Goal: Task Accomplishment & Management: Complete application form

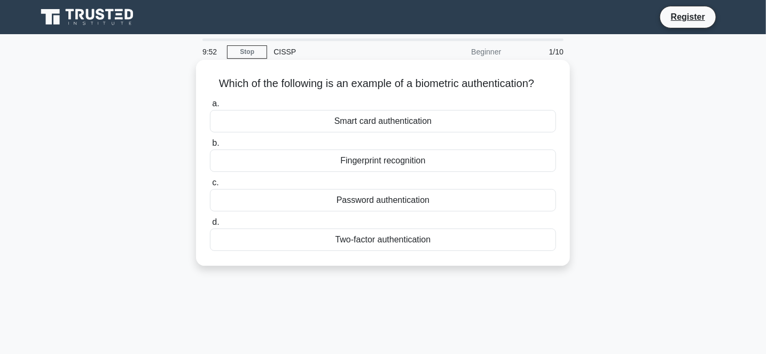
click at [366, 160] on div "Fingerprint recognition" at bounding box center [383, 161] width 346 height 22
click at [210, 147] on input "b. Fingerprint recognition" at bounding box center [210, 143] width 0 height 7
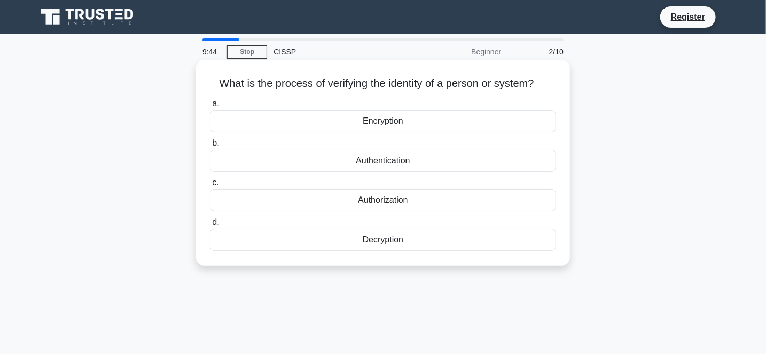
click at [380, 161] on div "Authentication" at bounding box center [383, 161] width 346 height 22
click at [210, 147] on input "b. Authentication" at bounding box center [210, 143] width 0 height 7
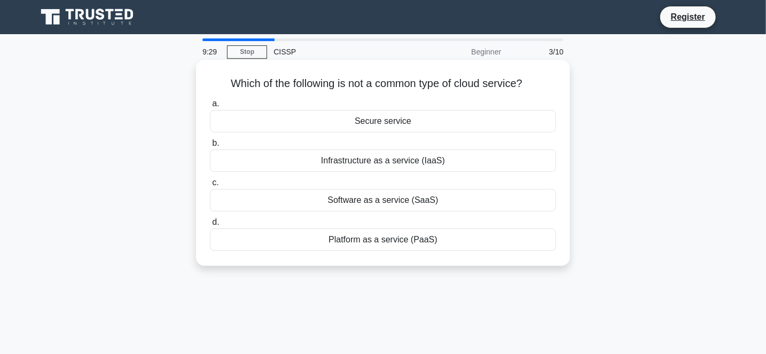
click at [394, 121] on div "Secure service" at bounding box center [383, 121] width 346 height 22
click at [210, 107] on input "a. Secure service" at bounding box center [210, 103] width 0 height 7
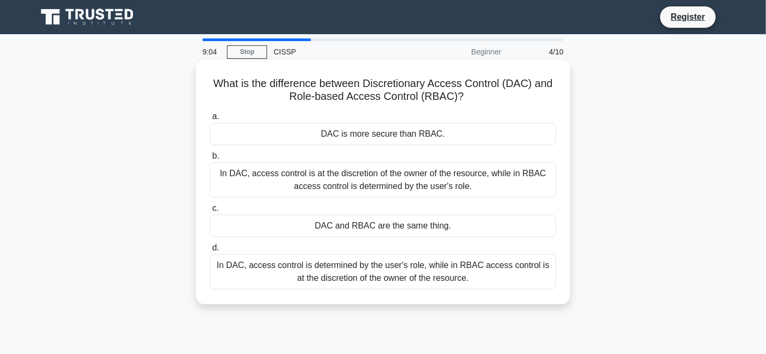
click at [353, 180] on div "In DAC, access control is at the discretion of the owner of the resource, while…" at bounding box center [383, 179] width 346 height 35
click at [210, 160] on input "b. In DAC, access control is at the discretion of the owner of the resource, wh…" at bounding box center [210, 156] width 0 height 7
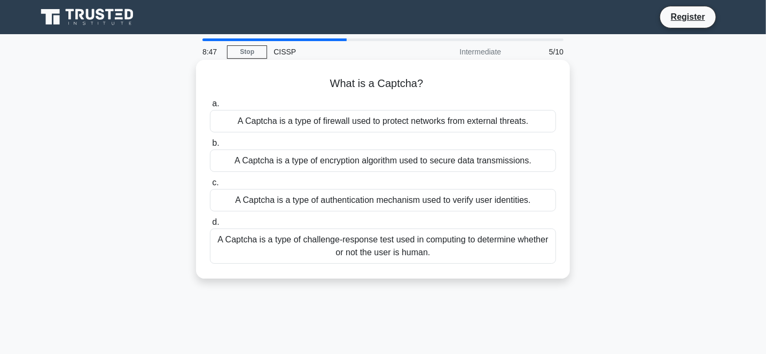
click at [367, 243] on div "A Captcha is a type of challenge-response test used in computing to determine w…" at bounding box center [383, 246] width 346 height 35
click at [210, 226] on input "d. A Captcha is a type of challenge-response test used in computing to determin…" at bounding box center [210, 222] width 0 height 7
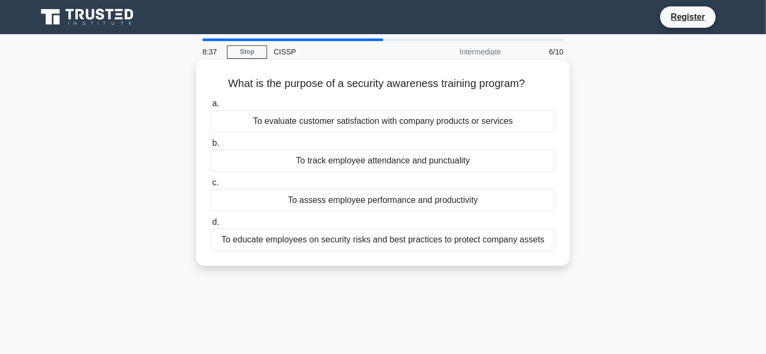
click at [320, 242] on div "To educate employees on security risks and best practices to protect company as…" at bounding box center [383, 240] width 346 height 22
click at [210, 226] on input "d. To educate employees on security risks and best practices to protect company…" at bounding box center [210, 222] width 0 height 7
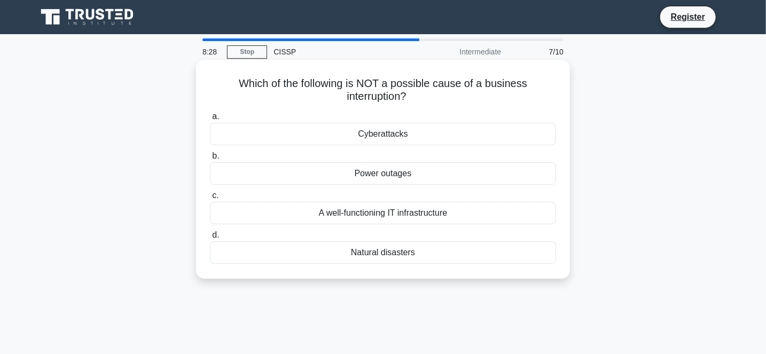
click at [381, 212] on div "A well-functioning IT infrastructure" at bounding box center [383, 213] width 346 height 22
click at [210, 199] on input "c. A well-functioning IT infrastructure" at bounding box center [210, 195] width 0 height 7
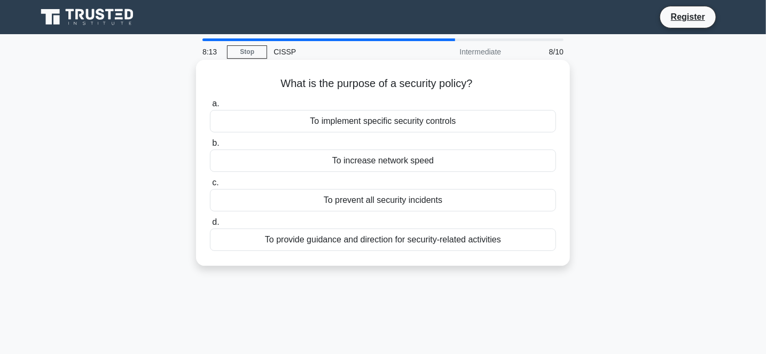
click at [373, 241] on div "To provide guidance and direction for security-related activities" at bounding box center [383, 240] width 346 height 22
click at [210, 226] on input "d. To provide guidance and direction for security-related activities" at bounding box center [210, 222] width 0 height 7
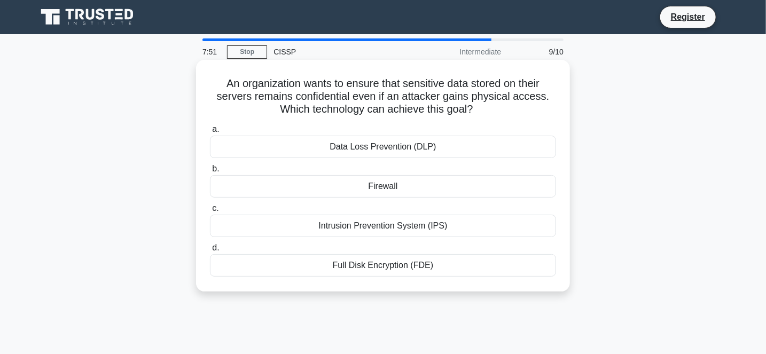
click at [364, 150] on div "Data Loss Prevention (DLP)" at bounding box center [383, 147] width 346 height 22
click at [210, 133] on input "a. Data Loss Prevention (DLP)" at bounding box center [210, 129] width 0 height 7
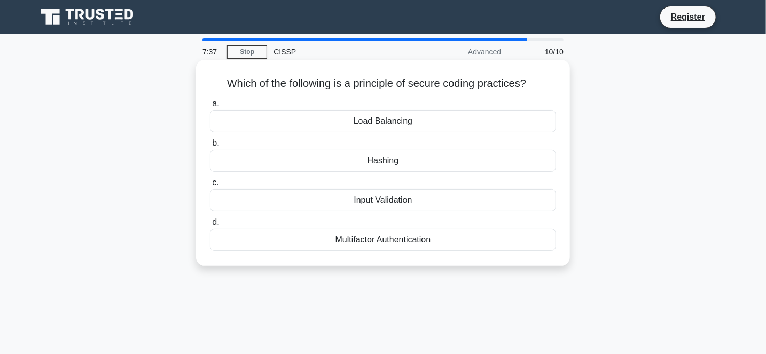
click at [383, 241] on div "Multifactor Authentication" at bounding box center [383, 240] width 346 height 22
click at [210, 226] on input "d. Multifactor Authentication" at bounding box center [210, 222] width 0 height 7
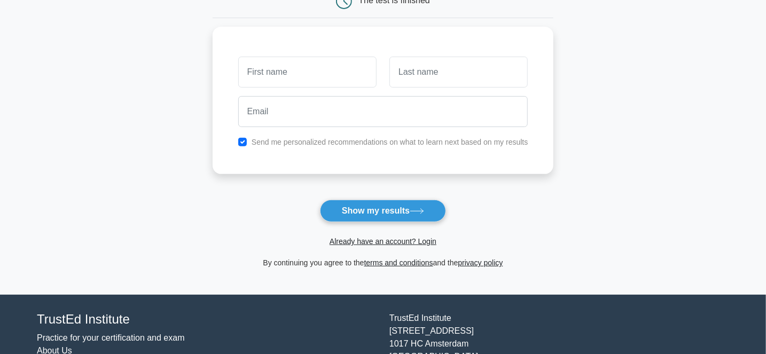
scroll to position [107, 0]
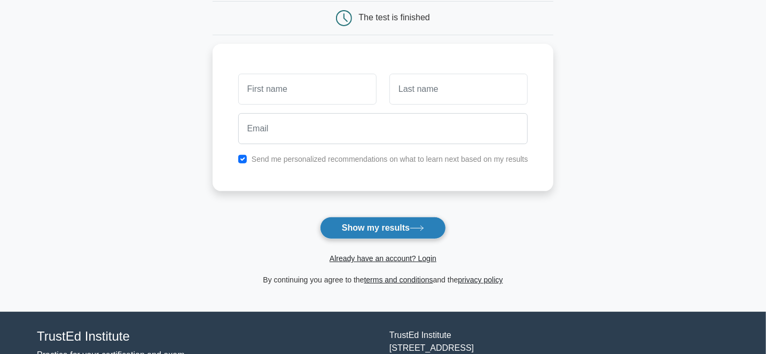
click at [366, 227] on button "Show my results" at bounding box center [383, 228] width 126 height 22
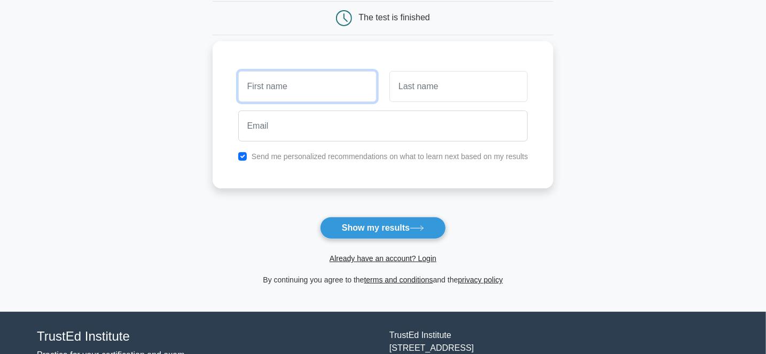
click at [300, 88] on input "text" at bounding box center [307, 86] width 138 height 31
type input "Thembani"
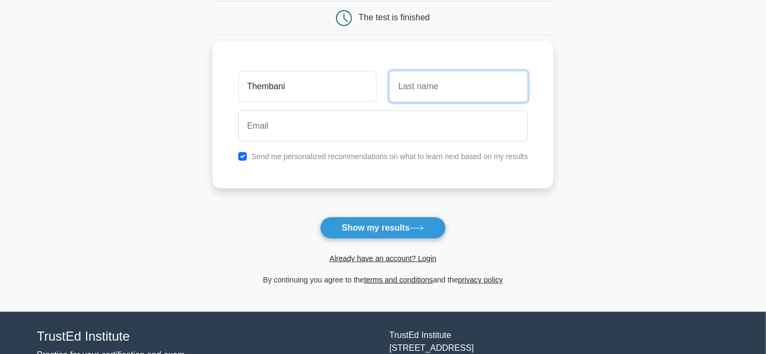
click at [419, 90] on input "text" at bounding box center [459, 86] width 138 height 31
type input "Nest"
click at [245, 156] on input "checkbox" at bounding box center [242, 156] width 9 height 9
checkbox input "false"
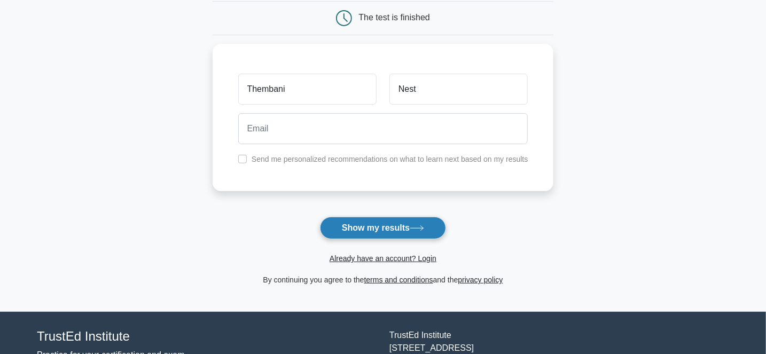
click at [389, 229] on button "Show my results" at bounding box center [383, 228] width 126 height 22
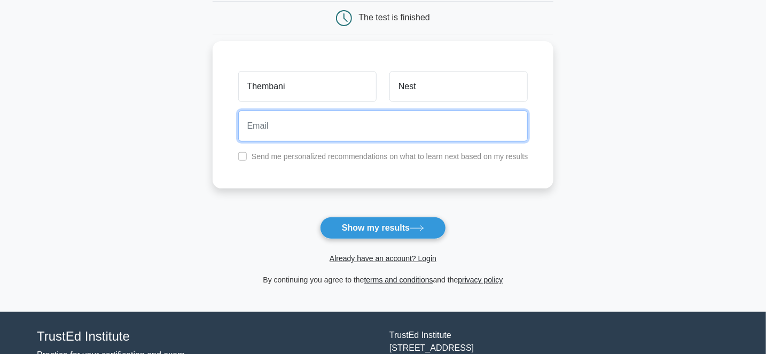
click at [271, 123] on input "email" at bounding box center [383, 126] width 290 height 31
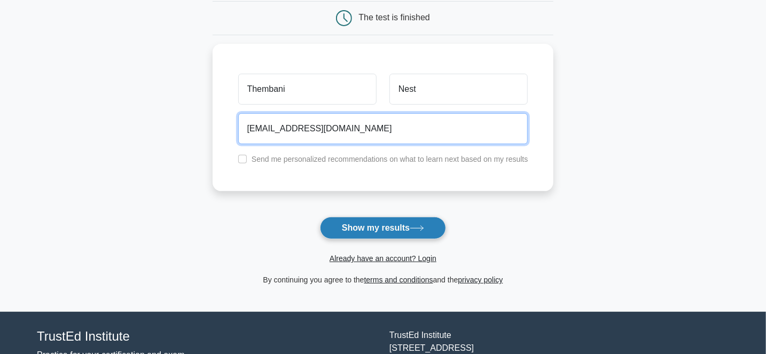
type input "[EMAIL_ADDRESS][DOMAIN_NAME]"
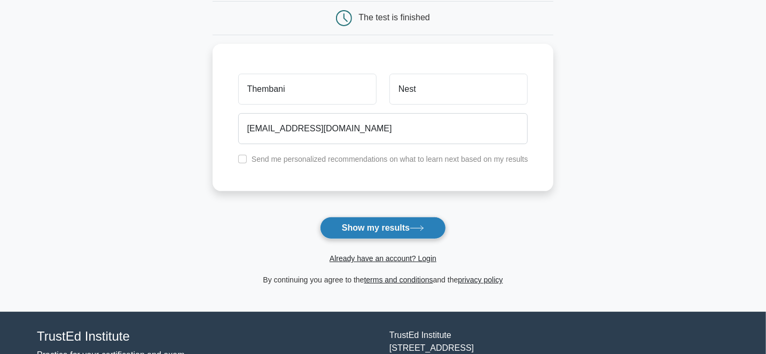
click at [372, 230] on button "Show my results" at bounding box center [383, 228] width 126 height 22
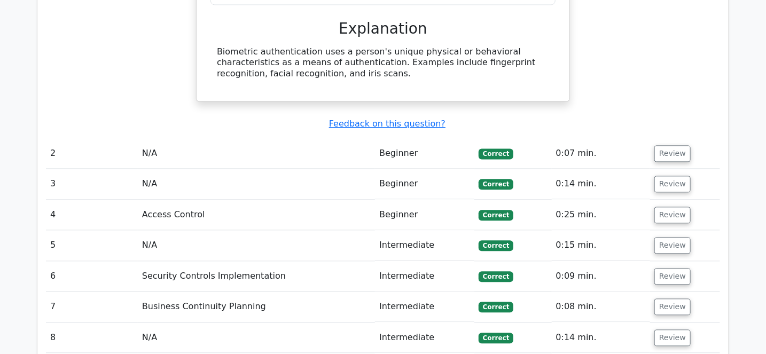
scroll to position [1122, 0]
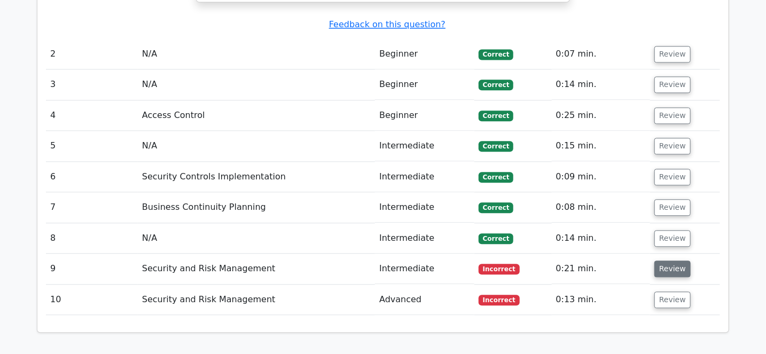
click at [668, 261] on button "Review" at bounding box center [673, 269] width 36 height 17
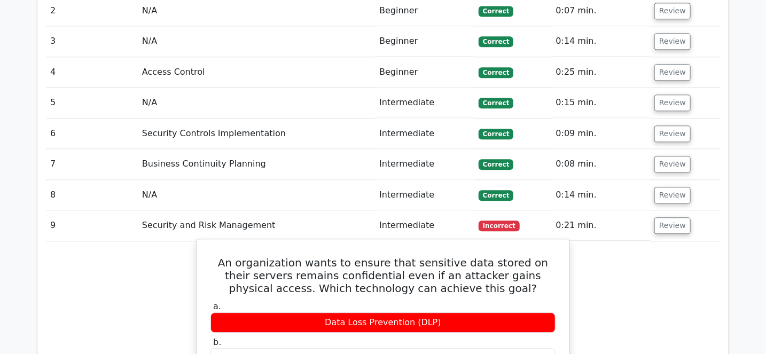
scroll to position [1229, 0]
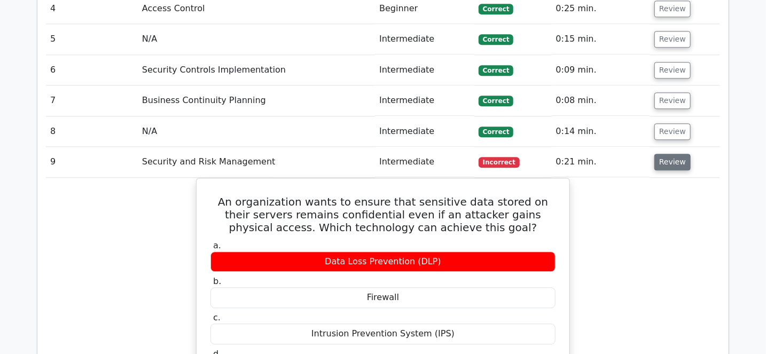
click at [673, 154] on button "Review" at bounding box center [673, 162] width 36 height 17
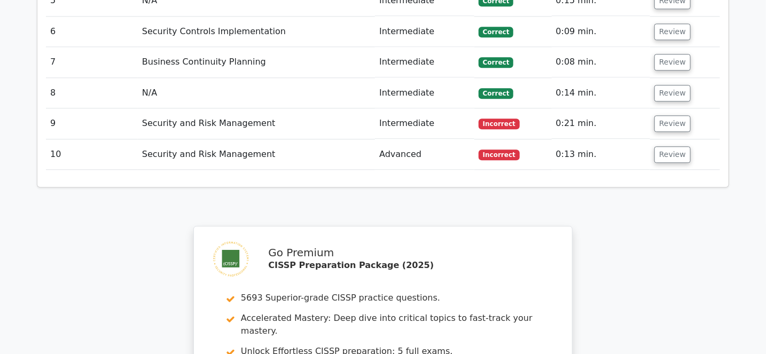
scroll to position [1219, 0]
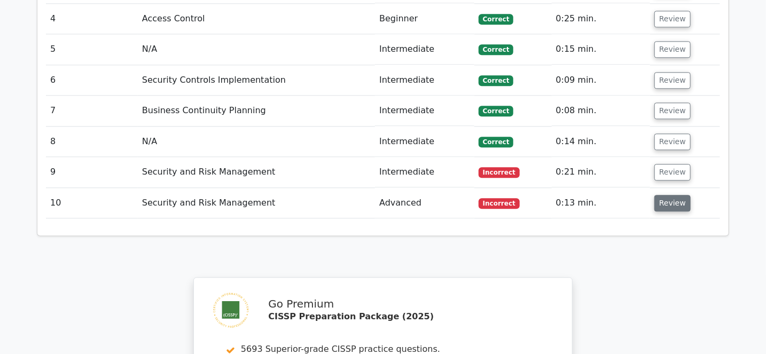
click at [669, 195] on button "Review" at bounding box center [673, 203] width 36 height 17
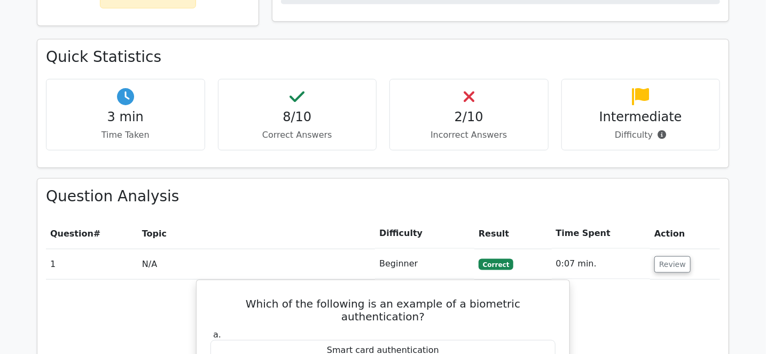
scroll to position [524, 0]
